Goal: Transaction & Acquisition: Purchase product/service

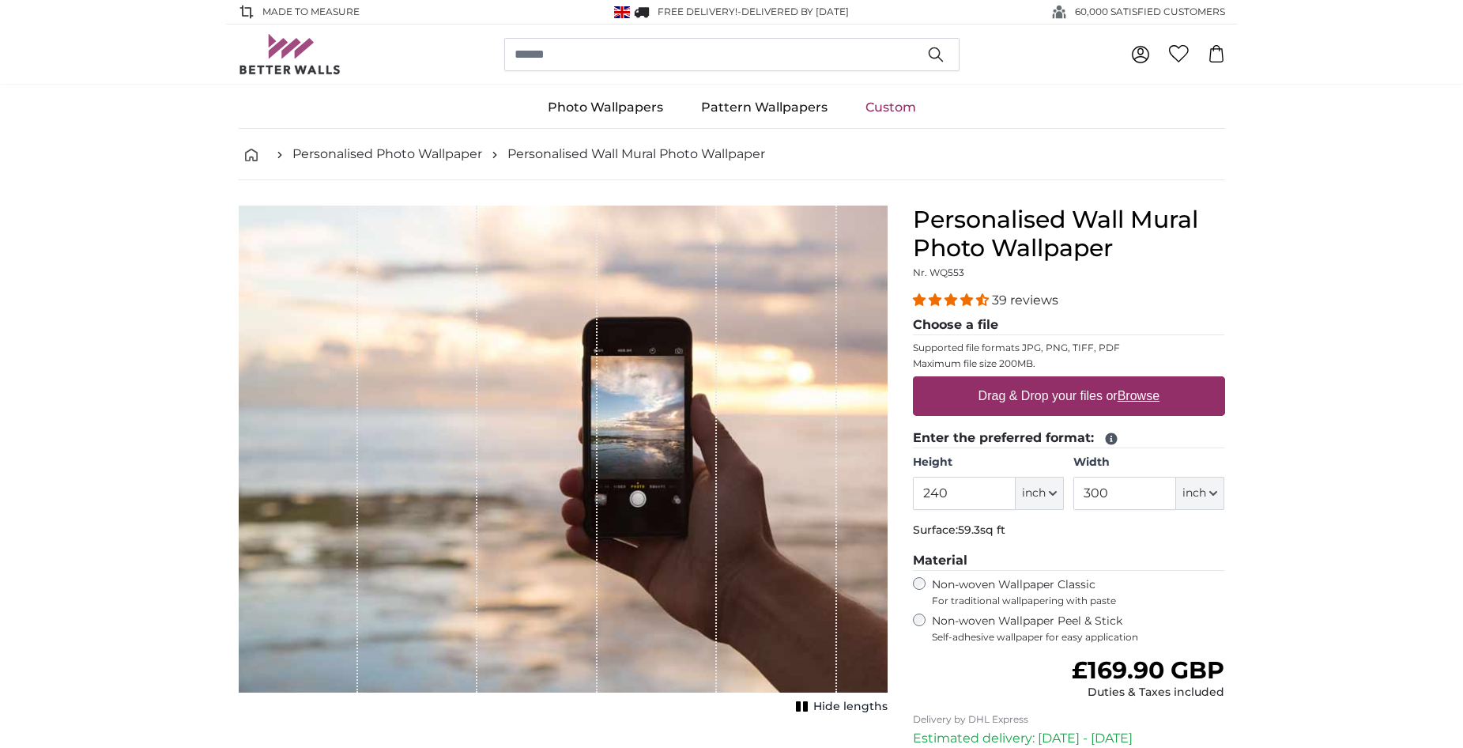
drag, startPoint x: 341, startPoint y: 66, endPoint x: 263, endPoint y: 81, distance: 79.5
drag, startPoint x: 263, startPoint y: 81, endPoint x: 190, endPoint y: 95, distance: 74.1
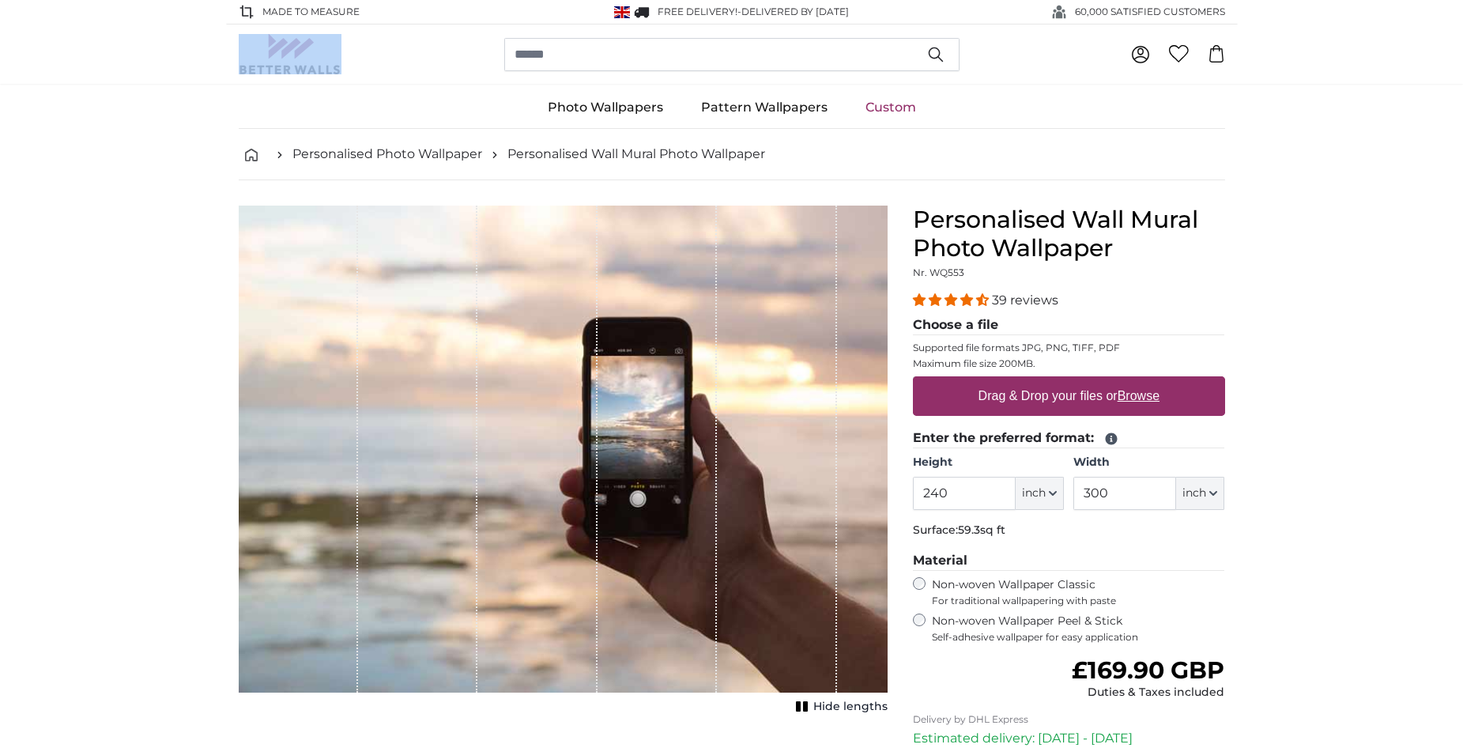
click at [263, 81] on div "0 0" at bounding box center [732, 53] width 986 height 59
click at [292, 72] on img at bounding box center [290, 54] width 103 height 40
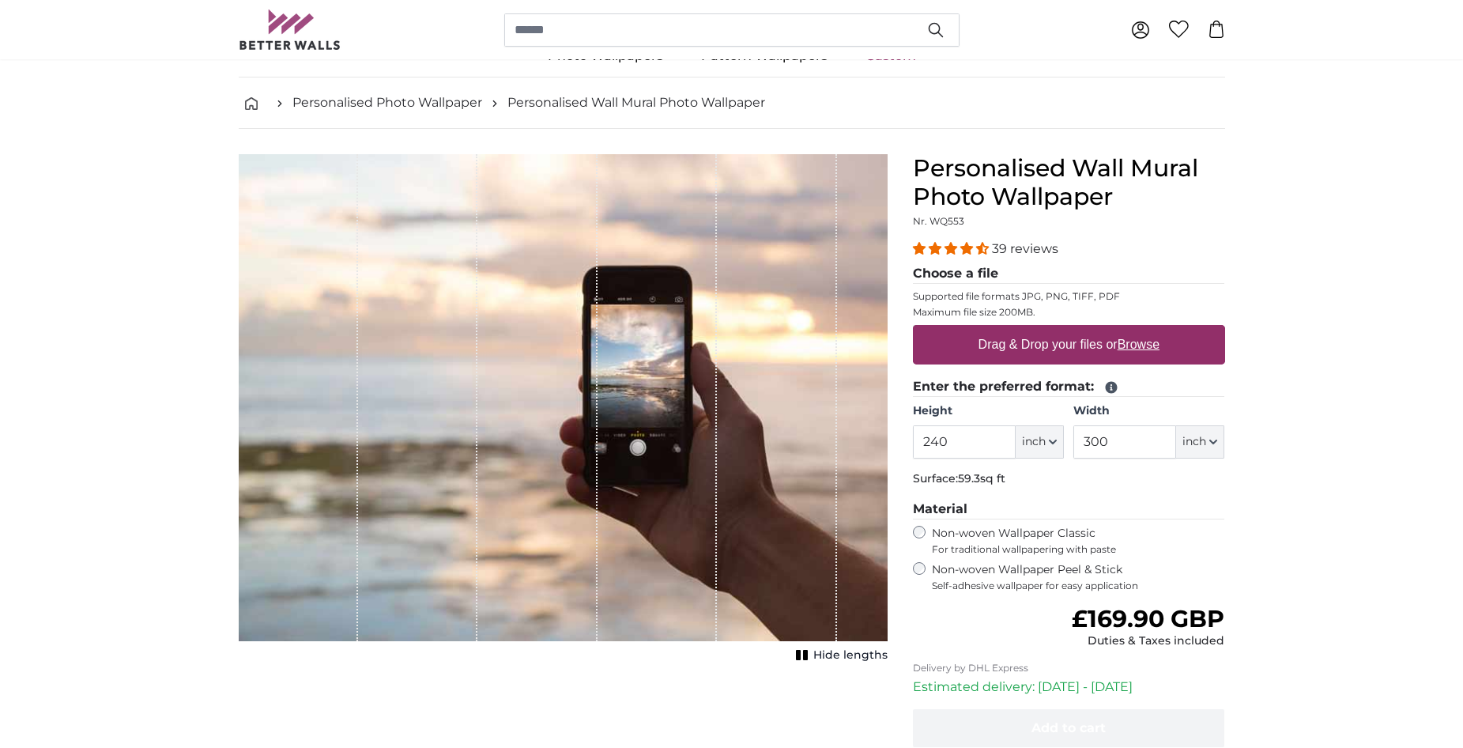
scroll to position [79, 0]
